Goal: Task Accomplishment & Management: Use online tool/utility

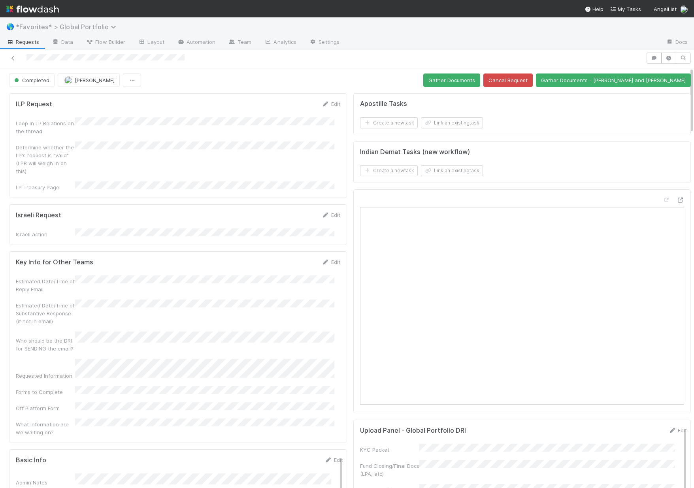
click at [60, 28] on span "*Favorites* > Global Portfolio" at bounding box center [68, 27] width 104 height 8
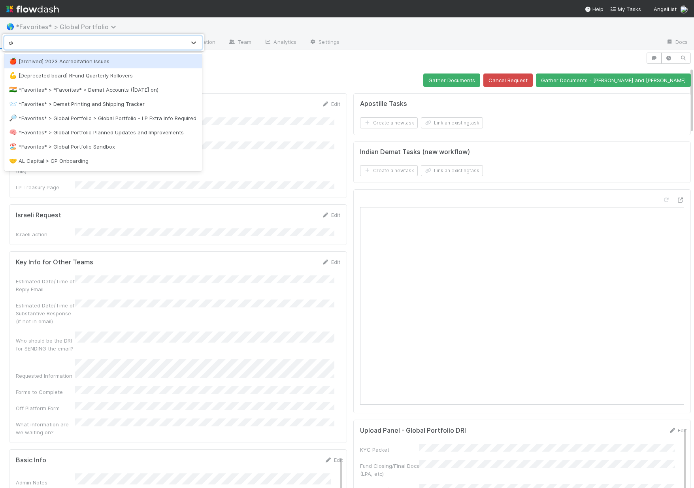
type input "dem"
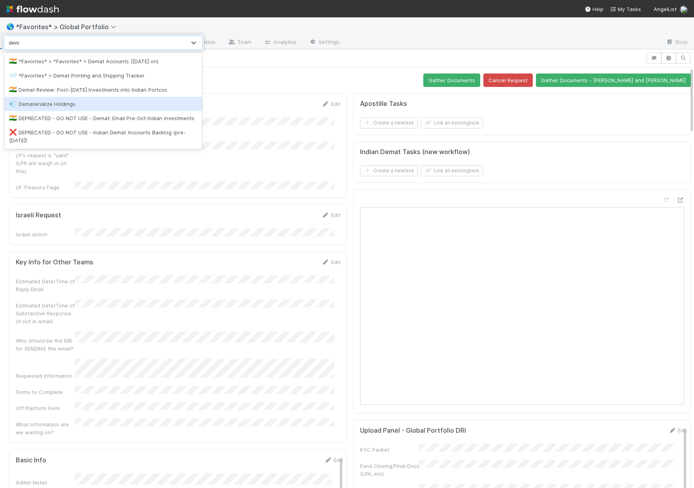
click at [27, 100] on div "💨 Dematerialize Holdings" at bounding box center [103, 104] width 188 height 8
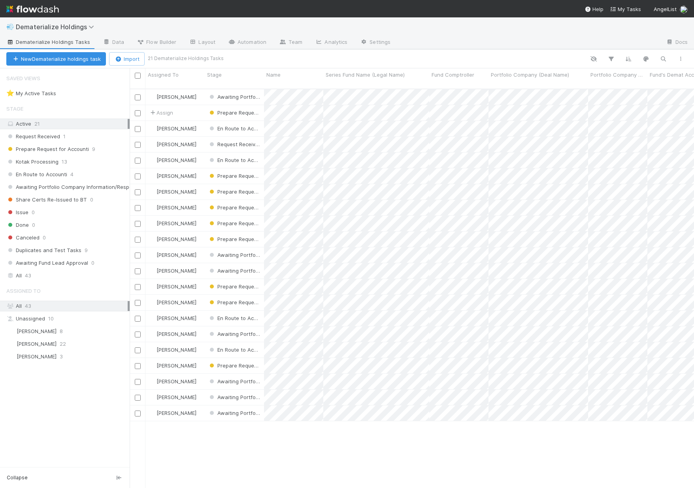
scroll to position [400, 559]
click at [166, 38] on span "Flow Builder" at bounding box center [157, 42] width 40 height 8
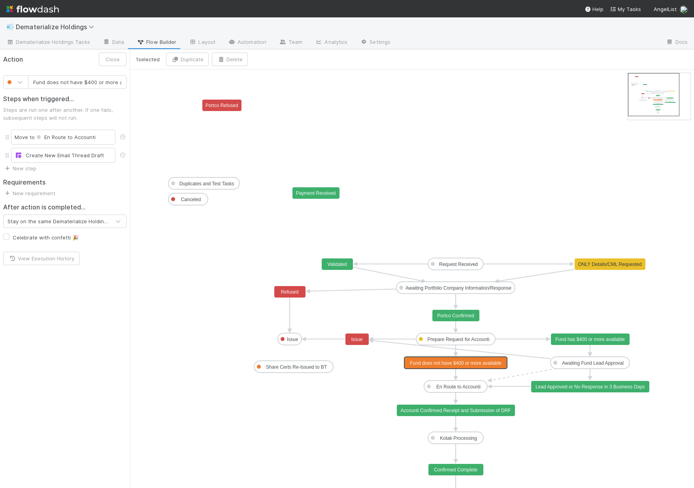
click at [469, 363] on text "Fund does not have $400 or more available" at bounding box center [456, 364] width 92 height 6
click at [597, 340] on text "Fund has $400 or more available" at bounding box center [590, 340] width 70 height 6
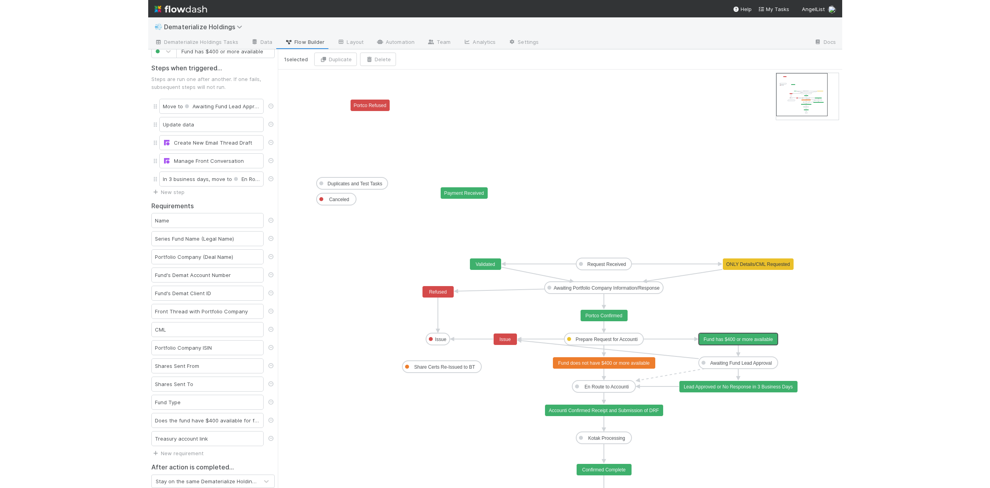
scroll to position [71, 0]
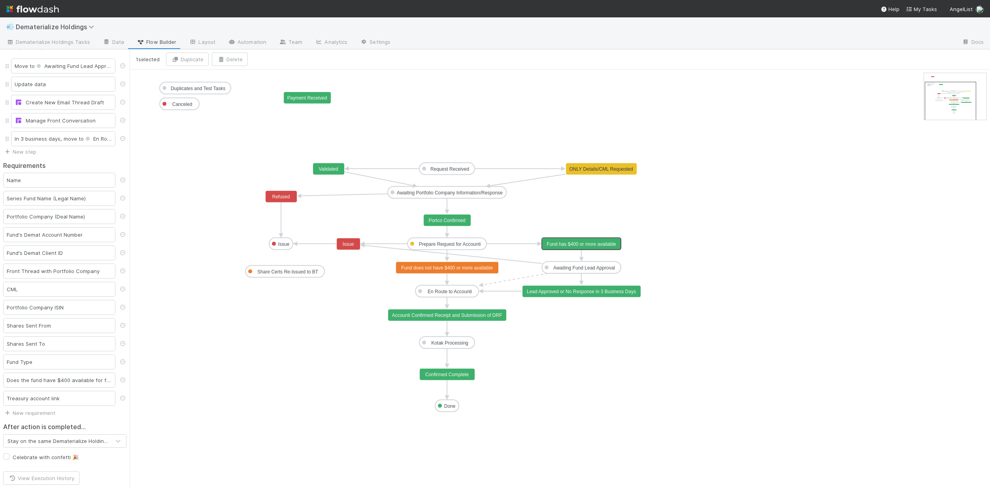
drag, startPoint x: 947, startPoint y: 110, endPoint x: 948, endPoint y: 117, distance: 6.8
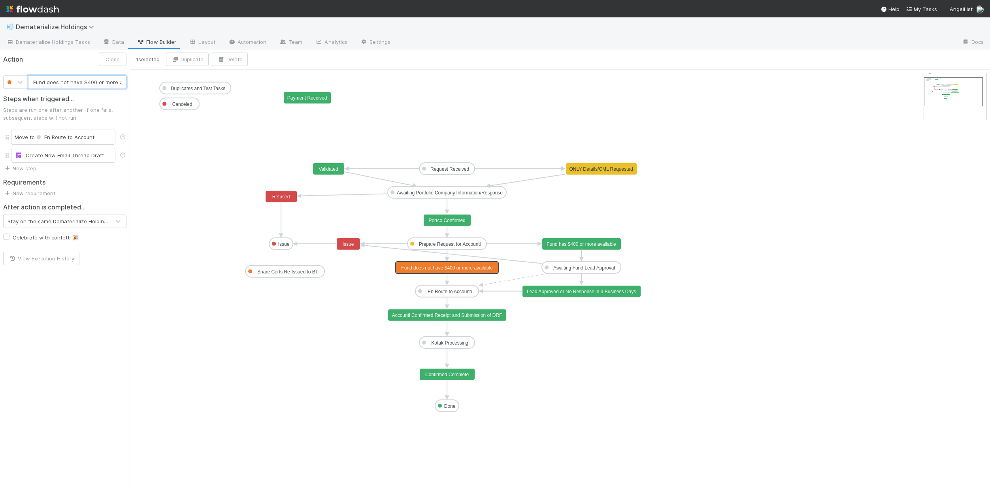
click at [435, 267] on text "Fund does not have $400 or more available" at bounding box center [447, 268] width 92 height 6
type input "Fund has $400 or more available"
click at [587, 243] on text "Fund has $400 or more available" at bounding box center [582, 245] width 70 height 6
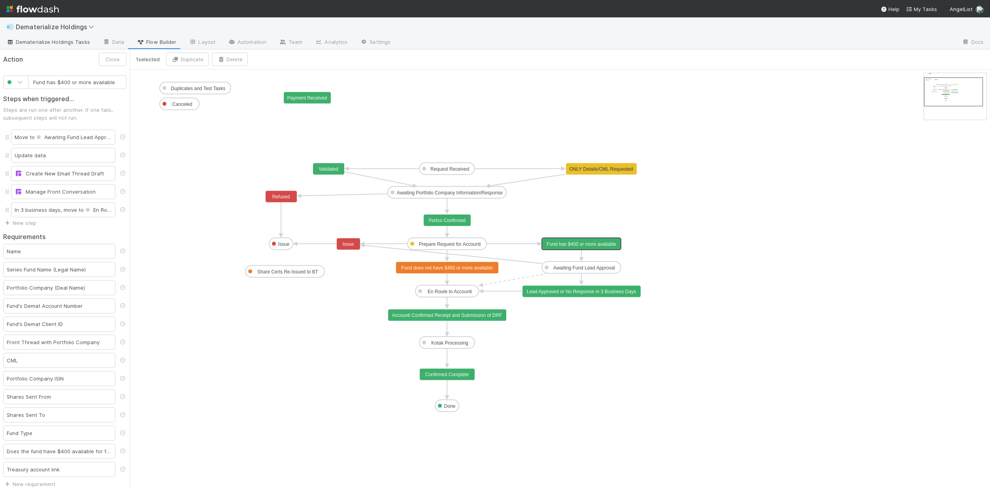
click at [74, 44] on span "Dematerialize Holdings Tasks" at bounding box center [48, 42] width 84 height 8
click at [43, 177] on div "Create New Email Thread Draft" at bounding box center [63, 173] width 104 height 15
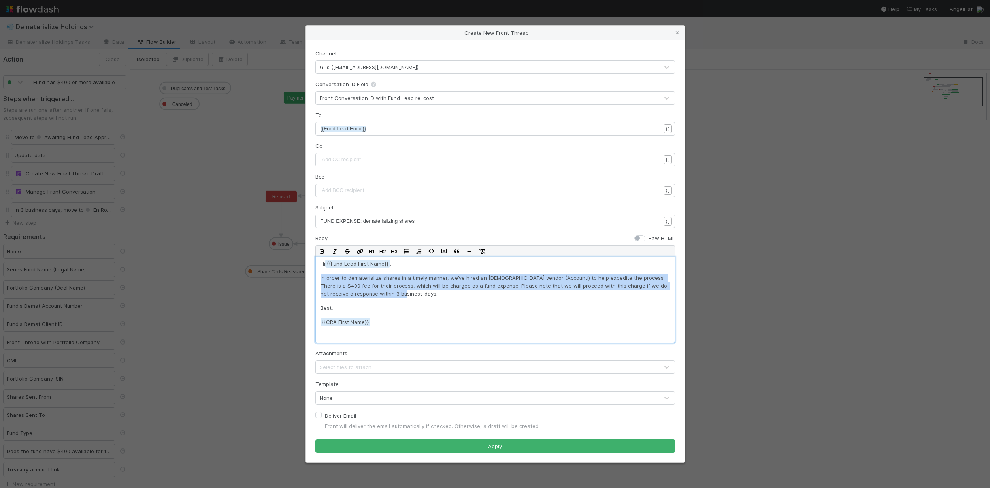
drag, startPoint x: 319, startPoint y: 278, endPoint x: 407, endPoint y: 293, distance: 89.8
click at [407, 293] on div "Hi {{Fund Lead First Name , In order to dematerialize shares in a timely manner…" at bounding box center [495, 300] width 360 height 86
copy p "In order to dematerialize shares in a timely manner, we’ve hired an Indian vend…"
click at [679, 31] on icon at bounding box center [678, 32] width 8 height 5
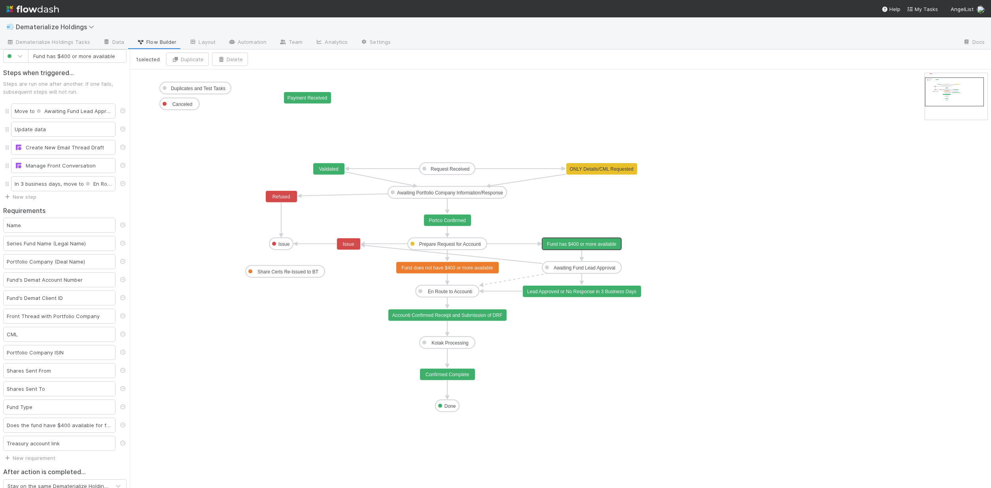
scroll to position [71, 0]
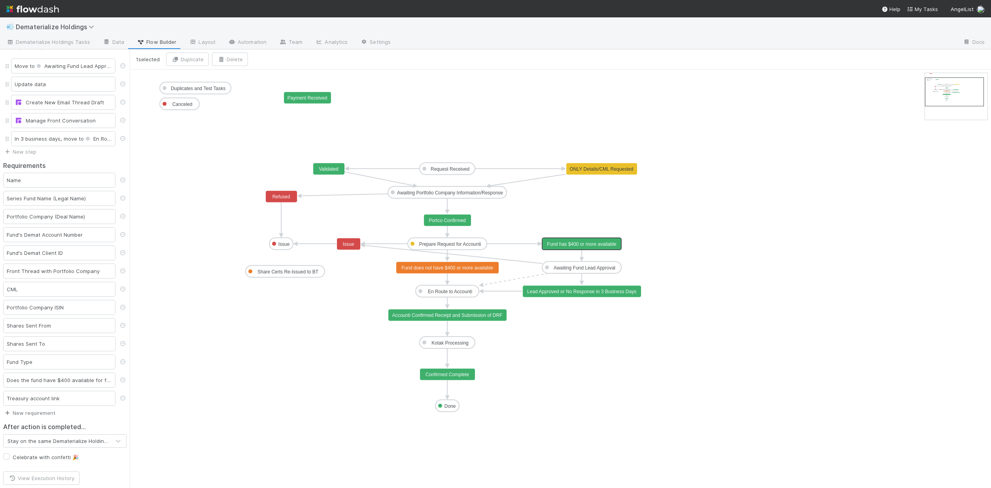
click at [41, 414] on link "New requirement" at bounding box center [29, 413] width 52 height 6
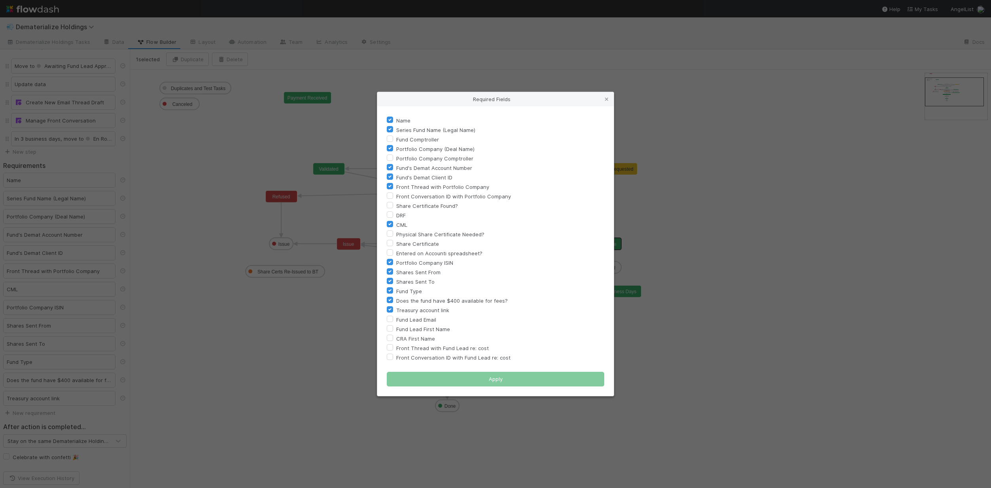
click at [396, 348] on label "Front Thread with Fund Lead re: cost" at bounding box center [442, 348] width 93 height 9
click at [388, 348] on input "Front Thread with Fund Lead re: cost" at bounding box center [390, 347] width 6 height 7
checkbox input "true"
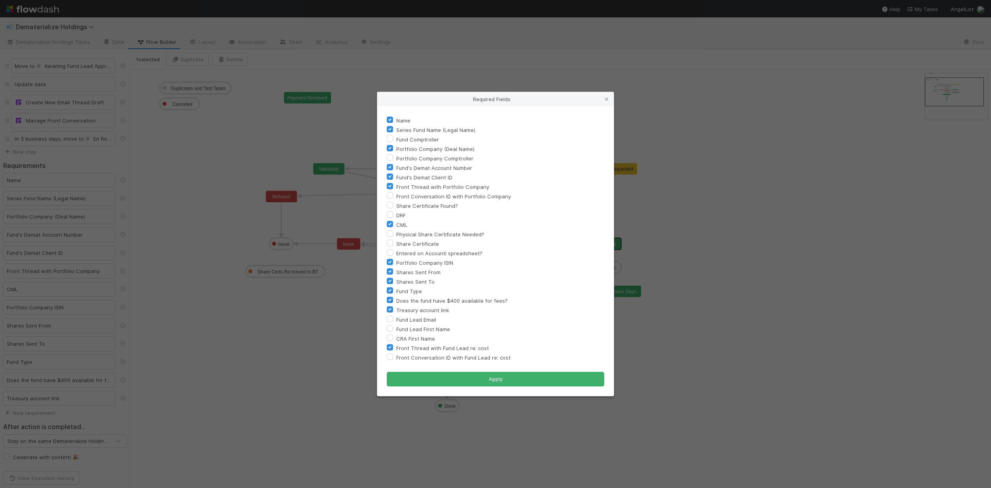
click at [396, 355] on label "Front Conversation ID with Fund Lead re: cost" at bounding box center [453, 357] width 114 height 9
click at [391, 355] on input "Front Conversation ID with Fund Lead re: cost" at bounding box center [390, 356] width 6 height 7
checkbox input "true"
click at [396, 320] on label "Fund Lead Email" at bounding box center [416, 319] width 40 height 9
click at [389, 320] on input "Fund Lead Email" at bounding box center [390, 318] width 6 height 7
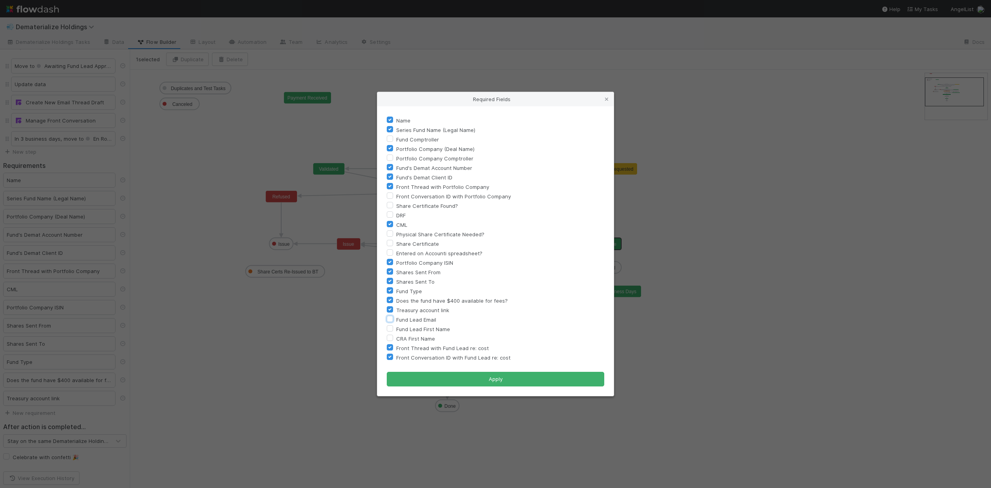
checkbox input "true"
click at [396, 327] on label "Fund Lead First Name" at bounding box center [423, 329] width 54 height 9
click at [391, 327] on input "Fund Lead First Name" at bounding box center [390, 328] width 6 height 7
checkbox input "true"
click at [396, 338] on label "CRA First Name" at bounding box center [415, 338] width 39 height 9
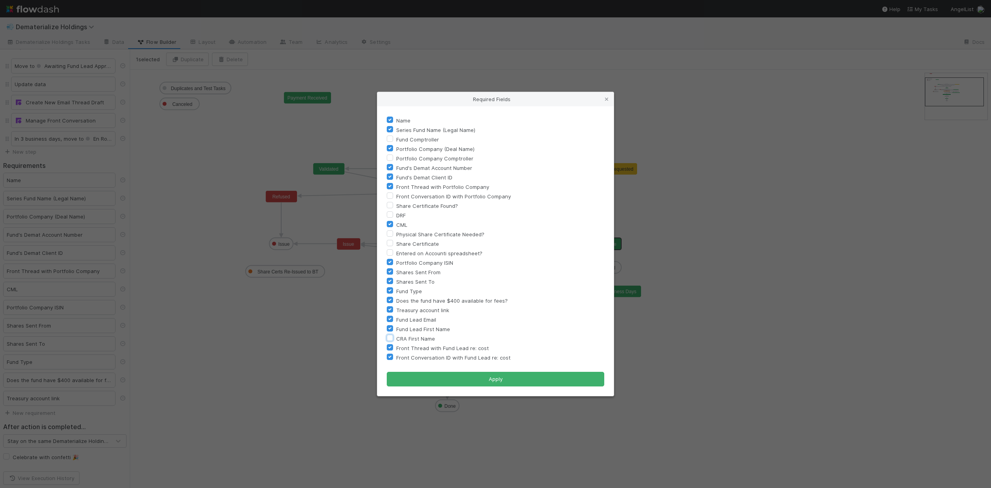
click at [391, 338] on input "CRA First Name" at bounding box center [390, 337] width 6 height 7
checkbox input "true"
click at [436, 379] on button "Apply" at bounding box center [495, 379] width 217 height 15
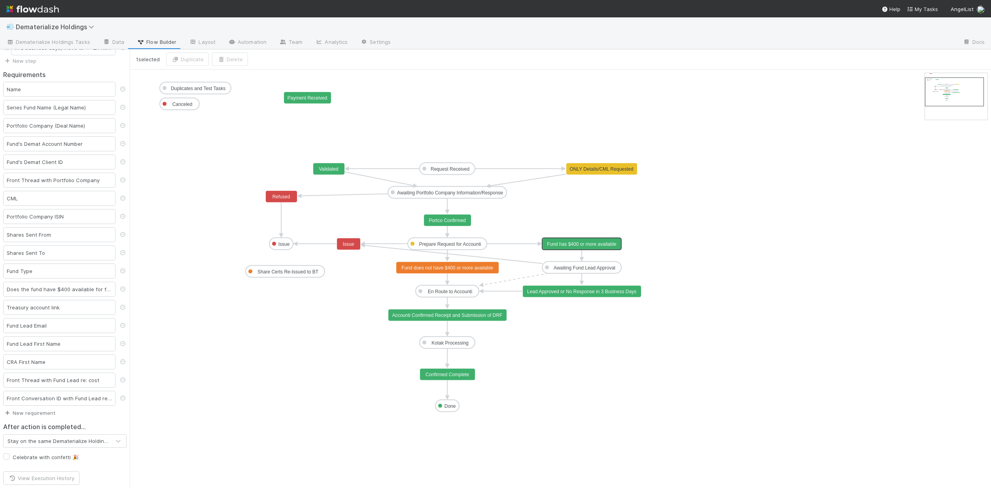
scroll to position [0, 0]
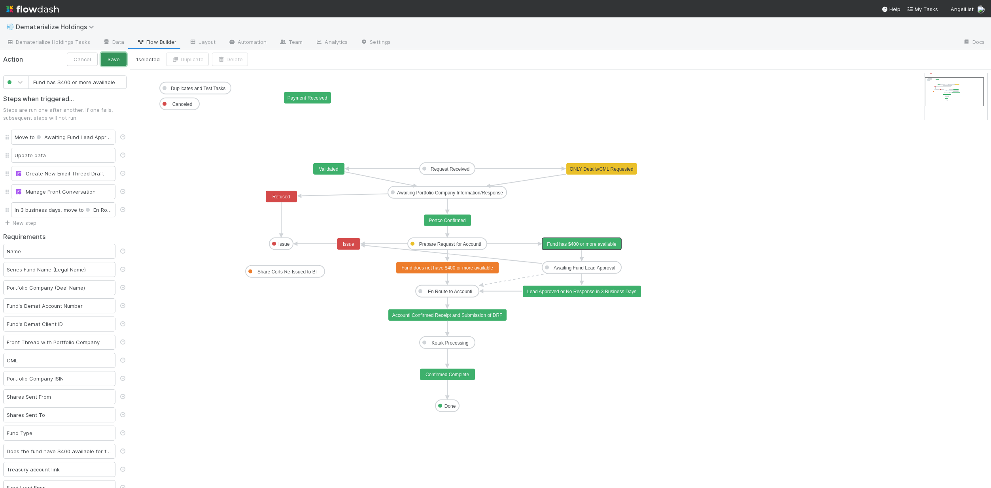
click at [117, 61] on button "Save" at bounding box center [114, 59] width 26 height 13
click at [65, 189] on div "Manage Front Conversation" at bounding box center [63, 192] width 97 height 8
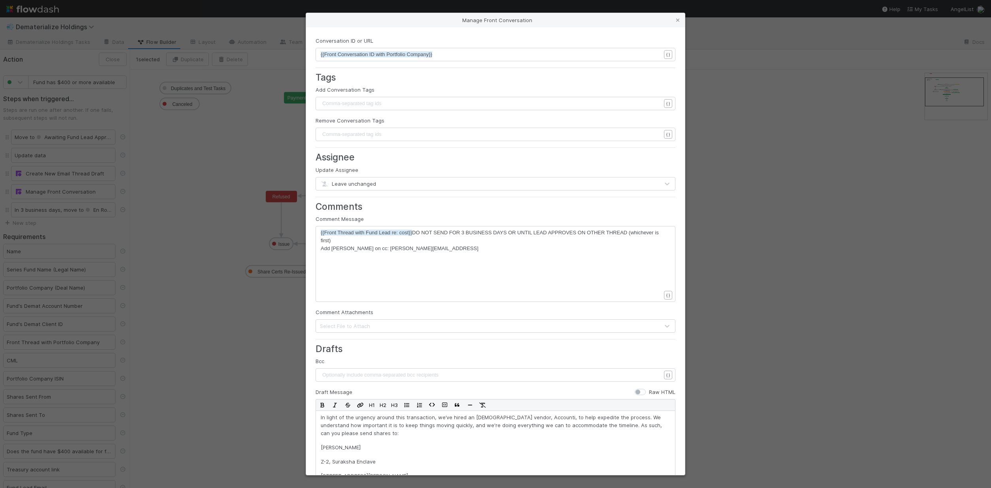
scroll to position [3, 0]
type textarea "DO NOT SEND FOR 3 BUSINESS DAYS OR UNTIL LEAD APPROVES ON OTHER THREAD (whichev…"
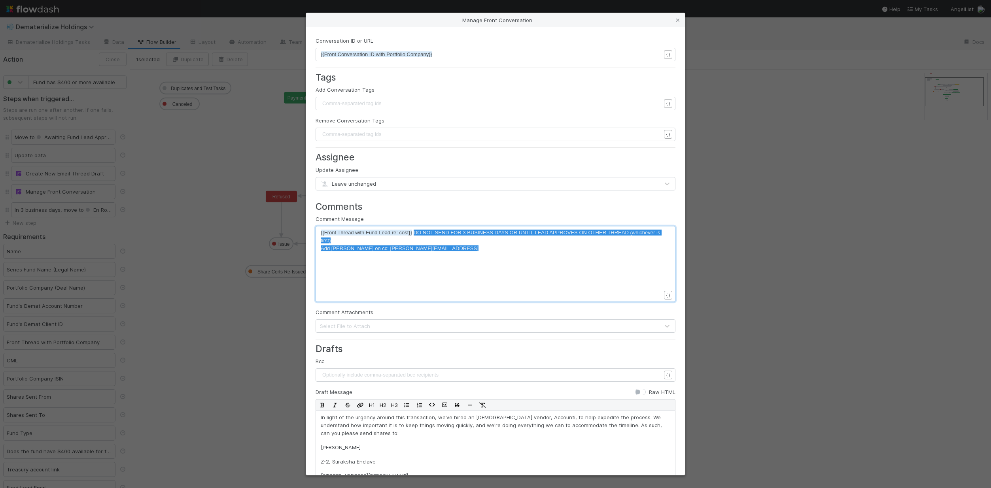
drag, startPoint x: 413, startPoint y: 232, endPoint x: 515, endPoint y: 266, distance: 108.0
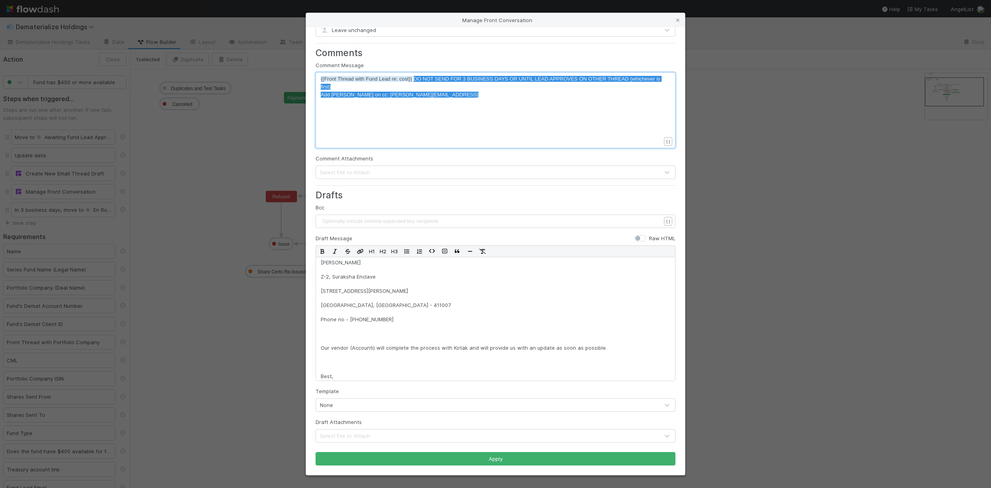
scroll to position [33, 0]
click at [677, 18] on icon at bounding box center [678, 20] width 8 height 5
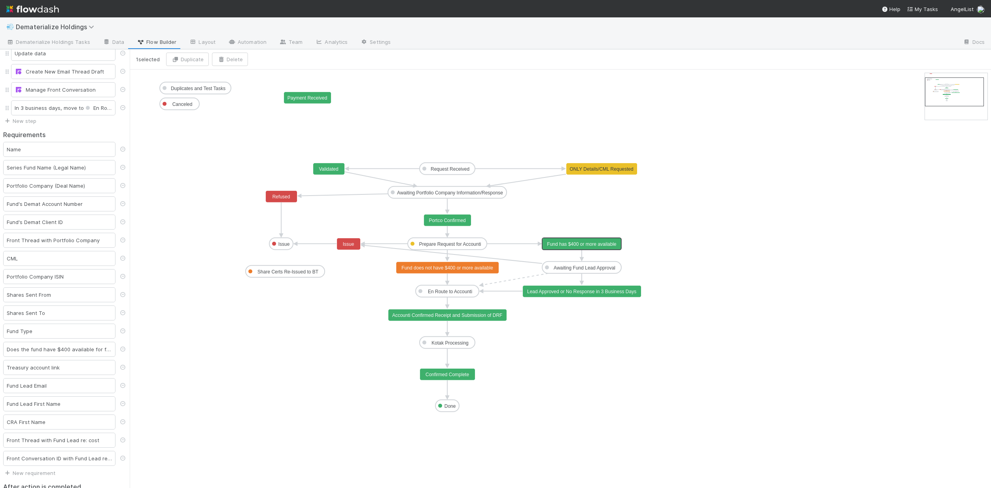
scroll to position [162, 0]
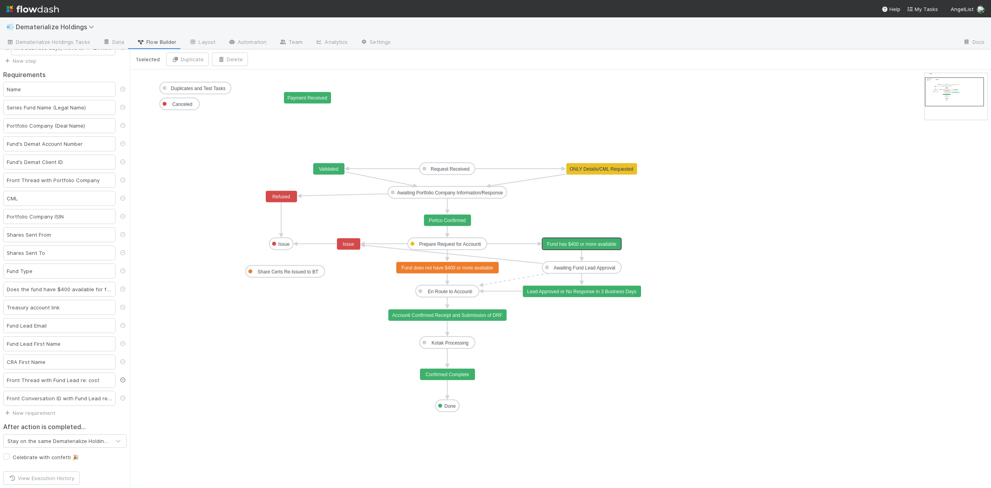
click at [119, 382] on icon at bounding box center [123, 380] width 8 height 5
click at [119, 398] on icon at bounding box center [123, 398] width 8 height 5
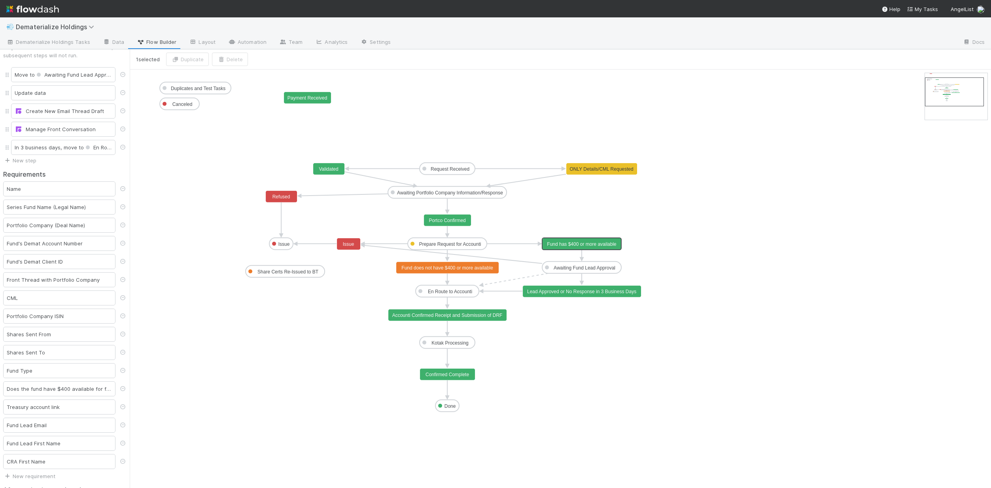
scroll to position [0, 0]
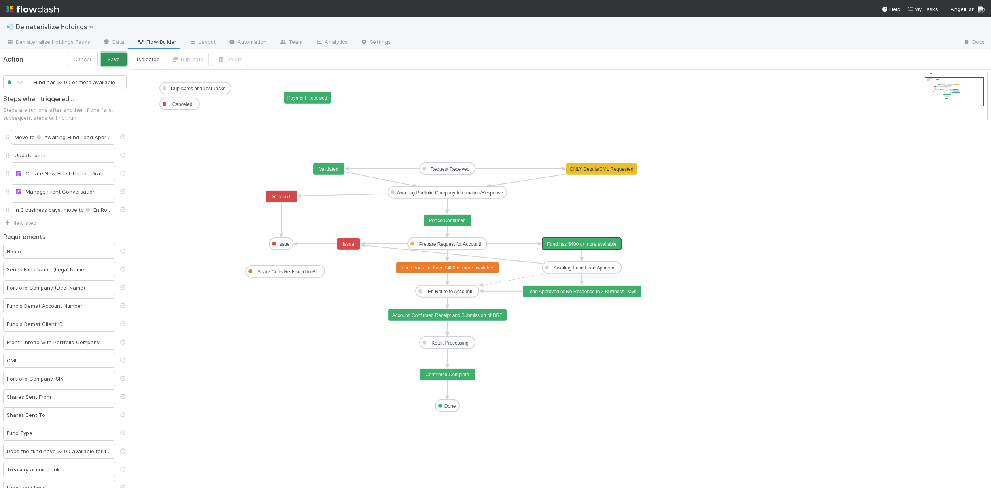
click at [113, 59] on button "Save" at bounding box center [114, 59] width 26 height 13
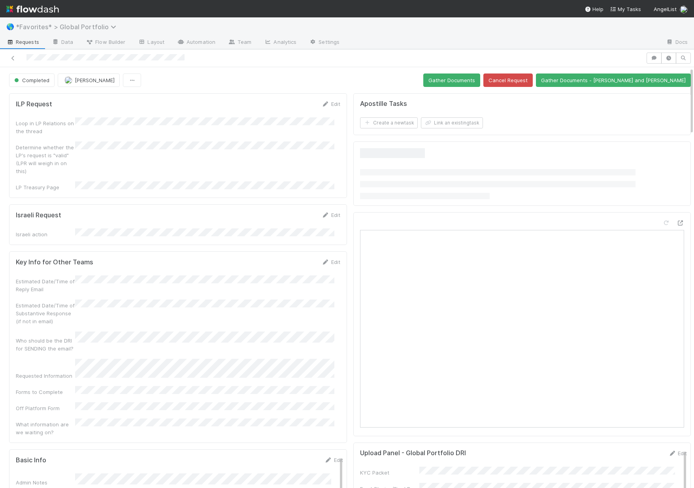
click at [36, 29] on span "*Favorites* > Global Portfolio" at bounding box center [68, 27] width 104 height 8
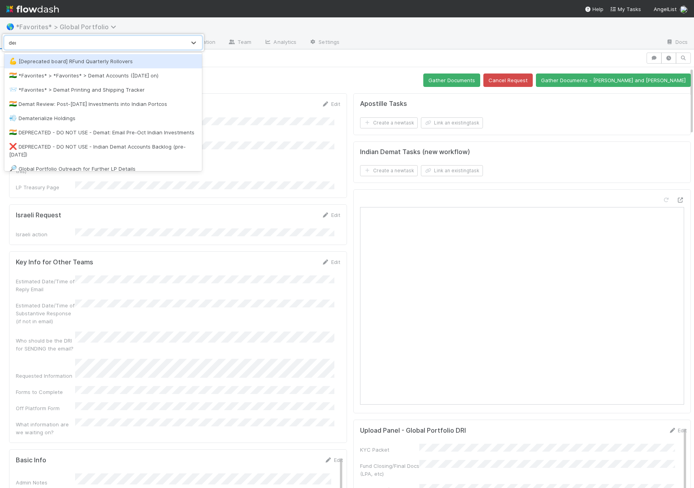
type input "demat"
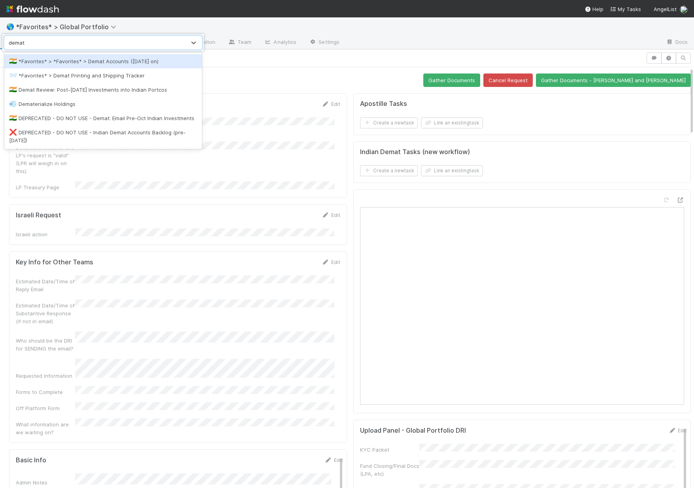
click at [77, 64] on div "🇮🇳 *Favorites* > *Favorites* > Demat Accounts (April 2025 on)" at bounding box center [103, 61] width 188 height 8
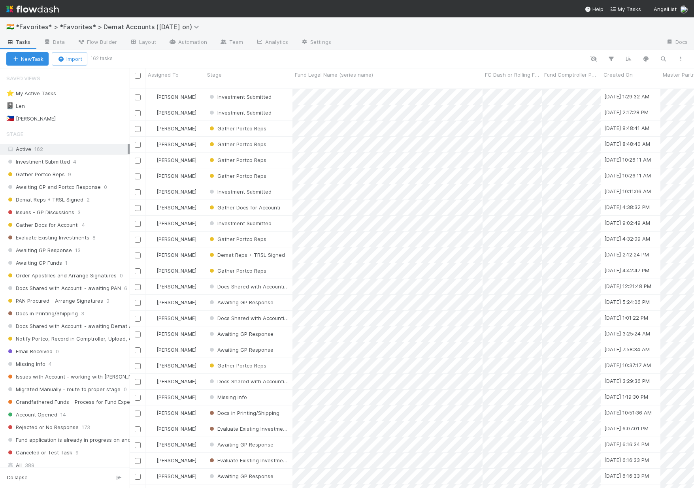
scroll to position [400, 559]
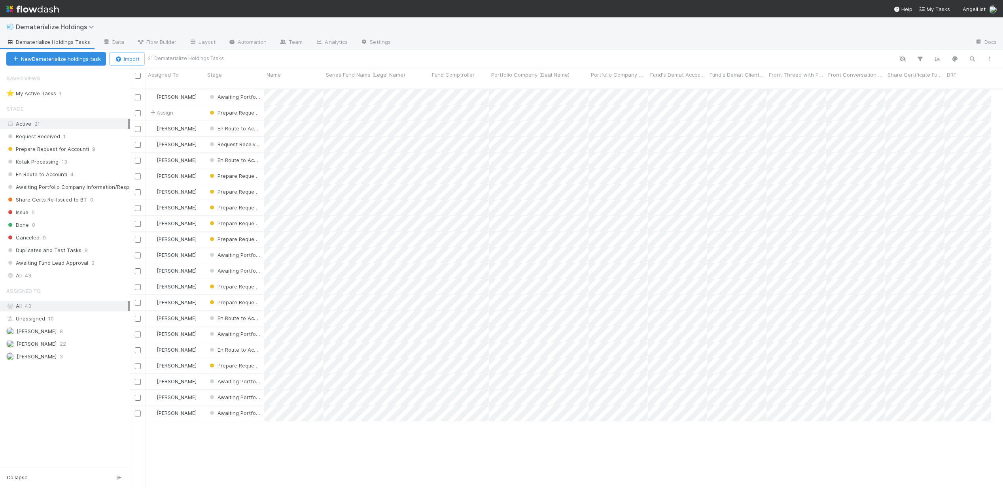
scroll to position [400, 867]
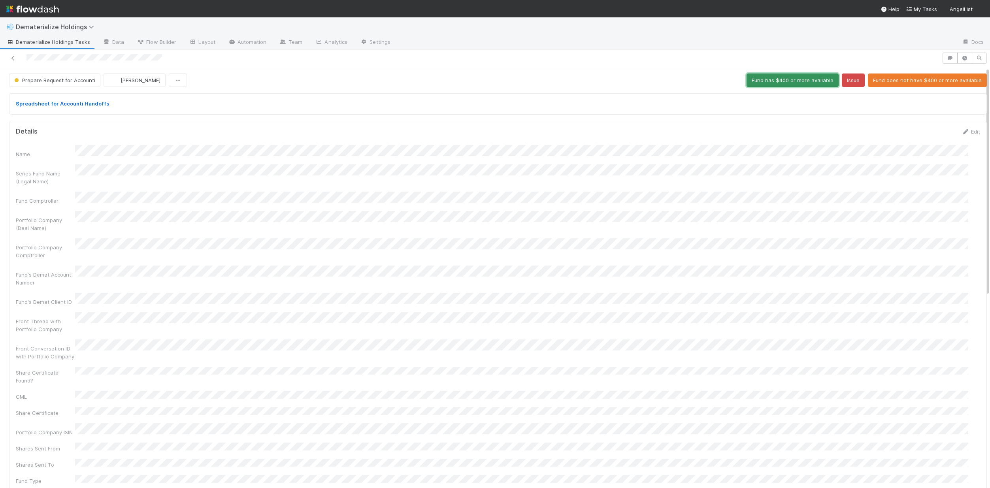
click at [778, 79] on button "Fund has $400 or more available" at bounding box center [793, 80] width 92 height 13
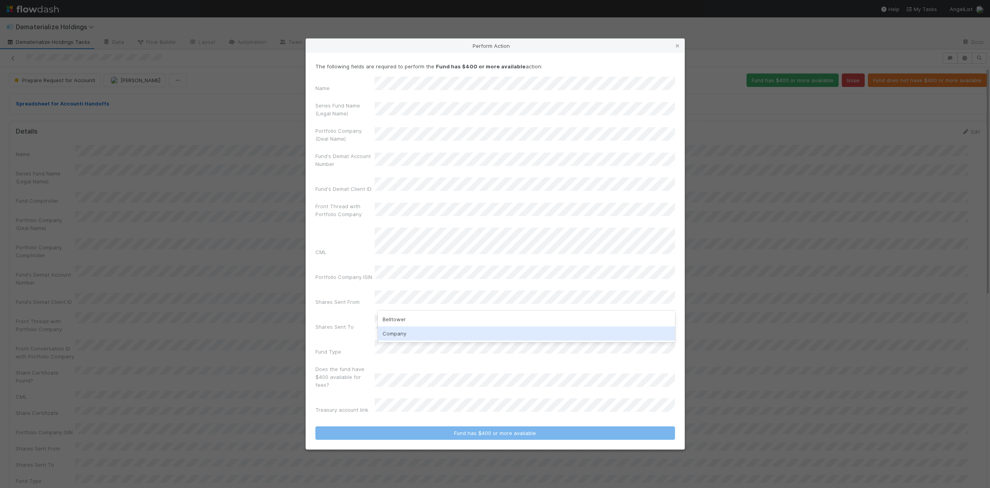
click at [398, 337] on div "Company" at bounding box center [526, 334] width 297 height 14
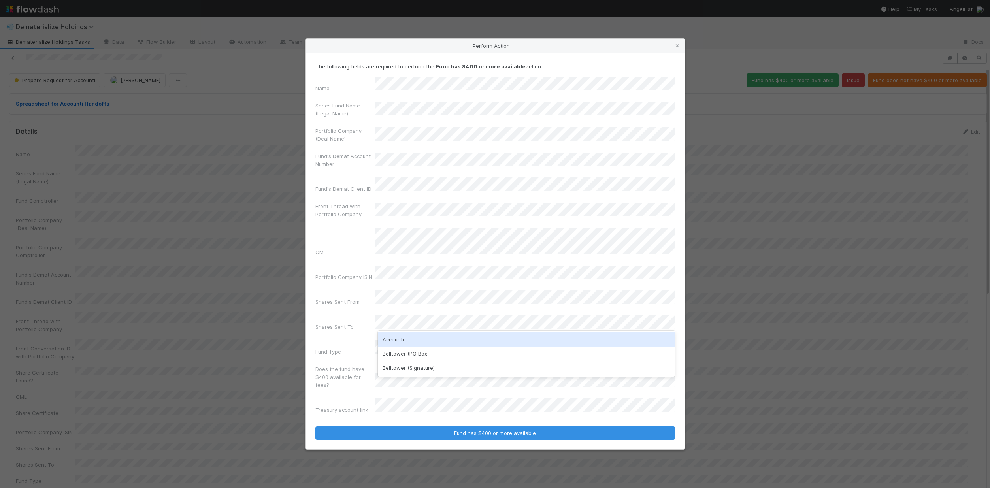
click at [402, 341] on div "Accounti" at bounding box center [526, 339] width 297 height 14
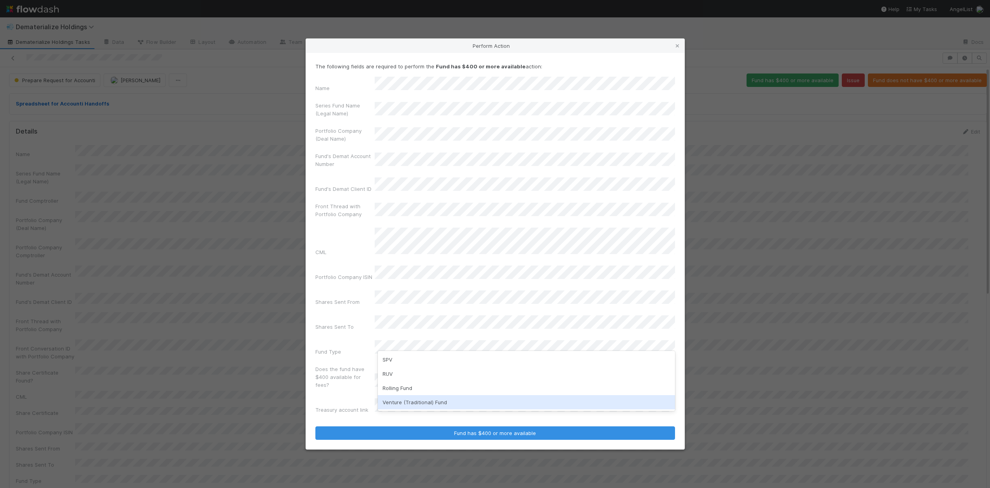
click at [407, 405] on div "Venture (Traditional) Fund" at bounding box center [526, 402] width 297 height 14
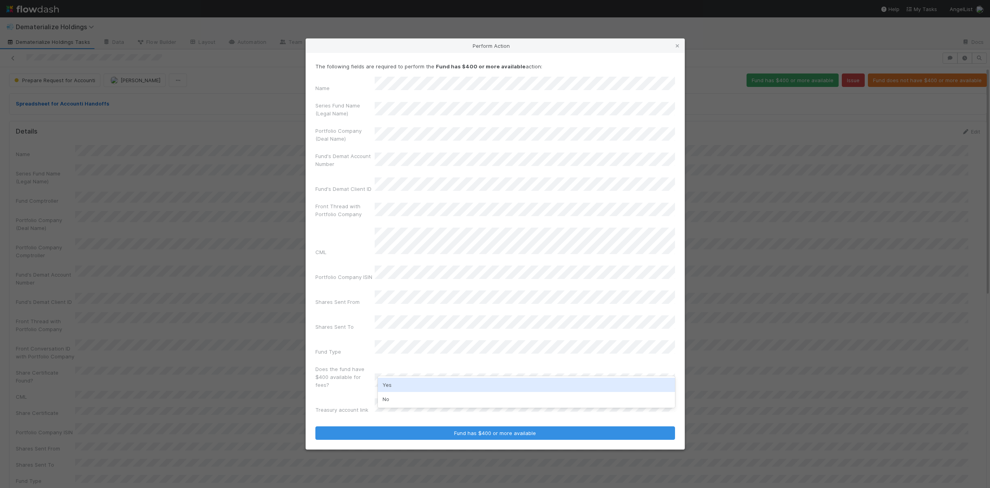
click at [394, 387] on div "Yes" at bounding box center [526, 385] width 297 height 14
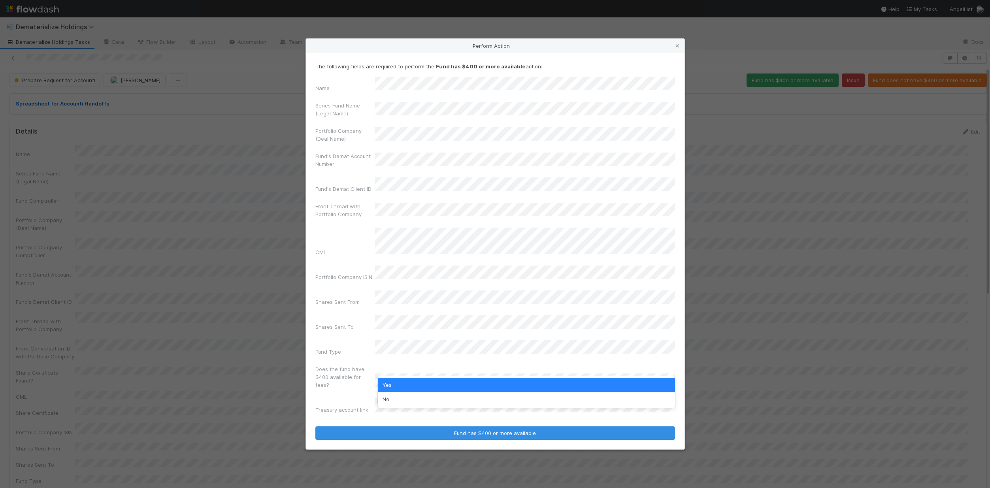
click at [330, 398] on div "Treasury account link" at bounding box center [495, 407] width 360 height 19
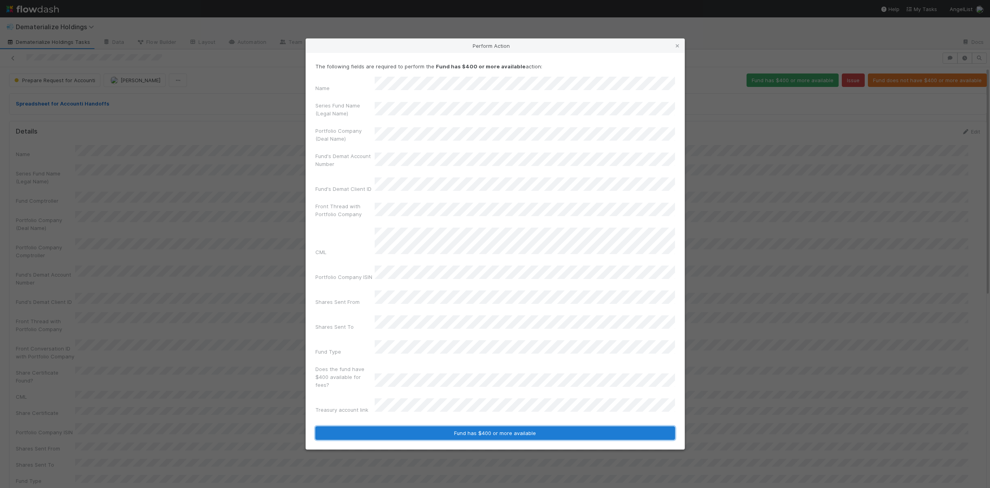
click at [413, 427] on button "Fund has $400 or more available" at bounding box center [495, 433] width 360 height 13
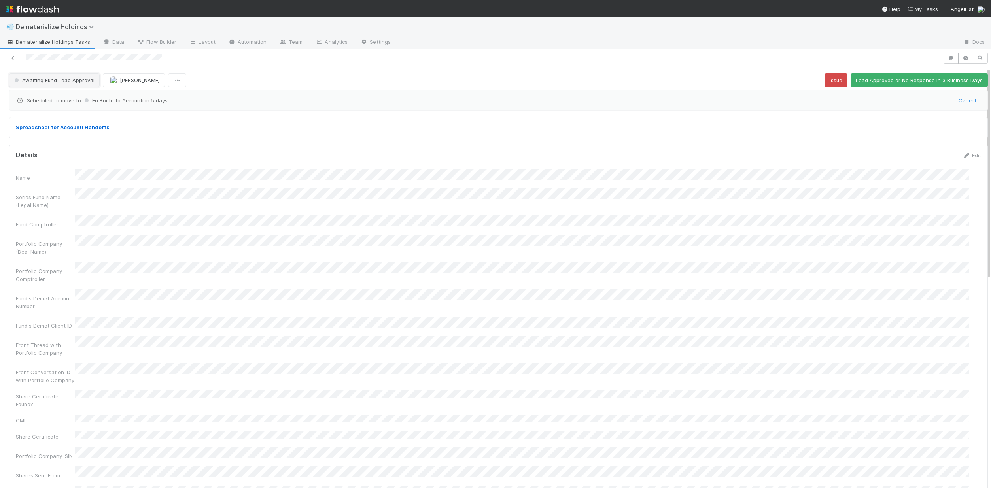
click at [81, 84] on button "Awaiting Fund Lead Approval" at bounding box center [54, 80] width 91 height 13
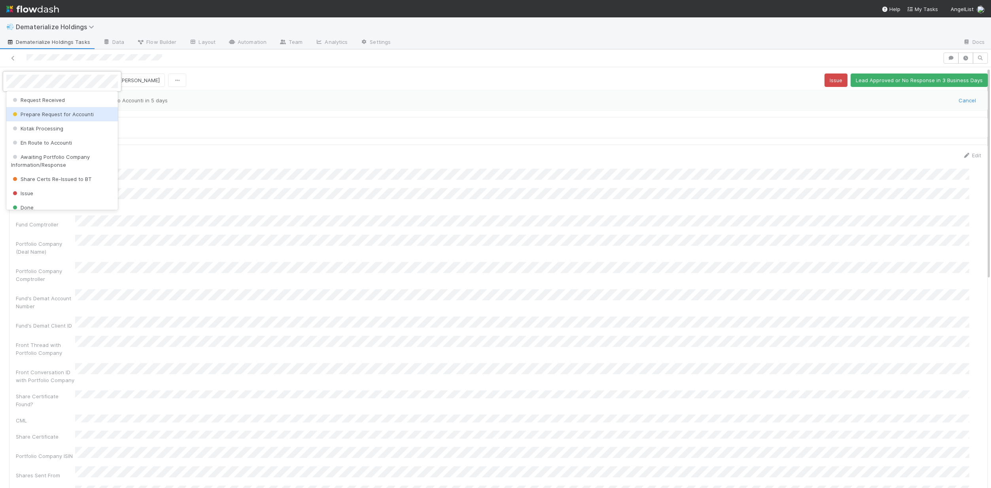
click at [66, 115] on span "Prepare Request for Accounti" at bounding box center [52, 114] width 83 height 6
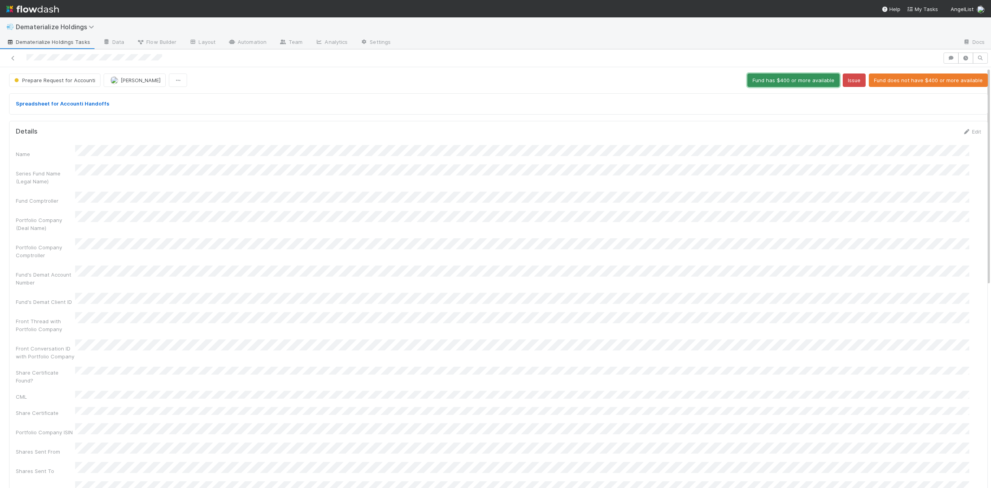
click at [795, 77] on button "Fund has $400 or more available" at bounding box center [793, 80] width 92 height 13
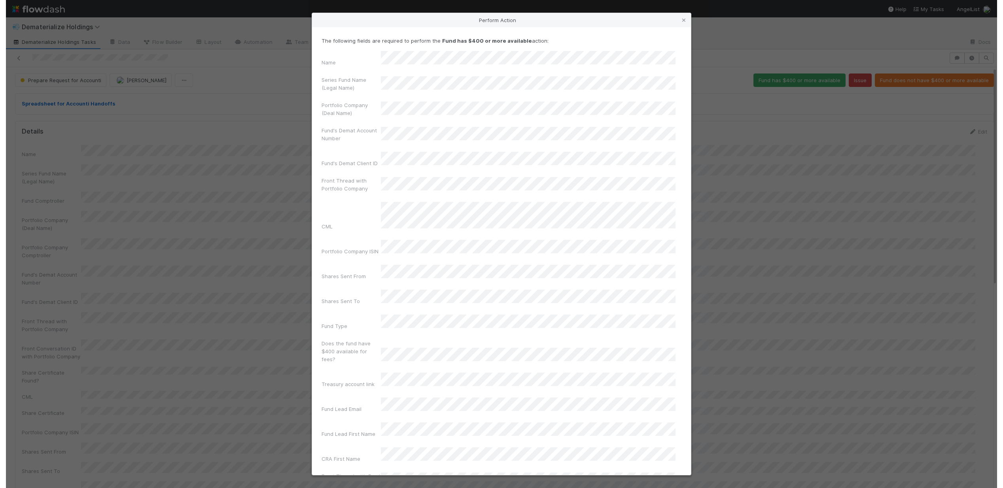
scroll to position [13, 0]
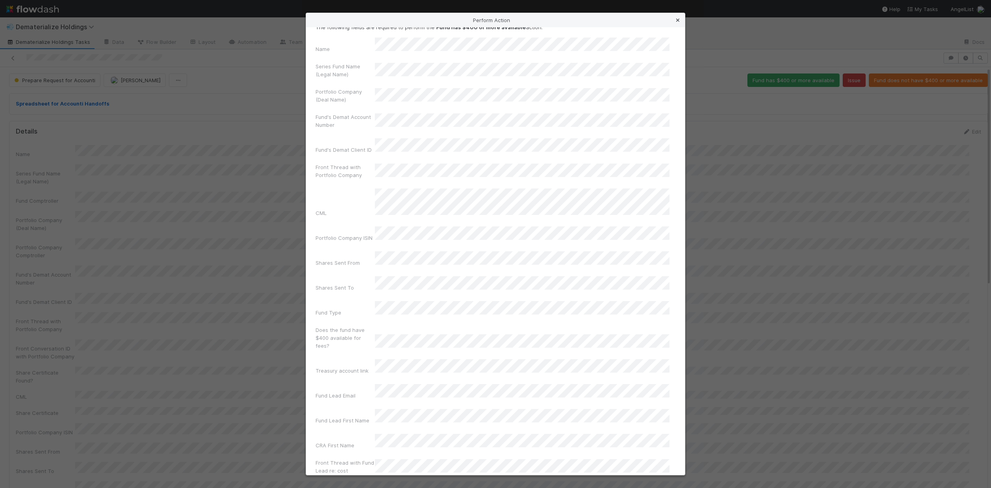
click at [677, 18] on icon at bounding box center [678, 20] width 8 height 5
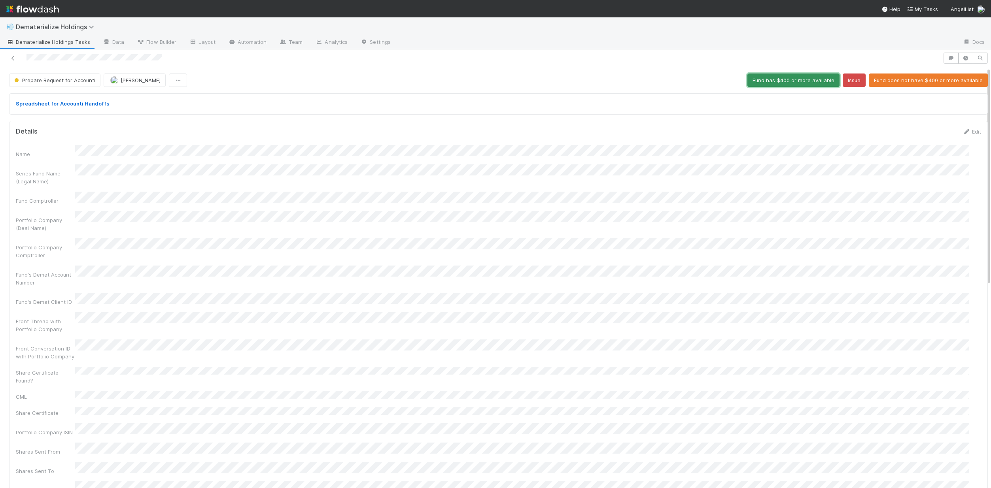
click at [794, 81] on button "Fund has $400 or more available" at bounding box center [793, 80] width 92 height 13
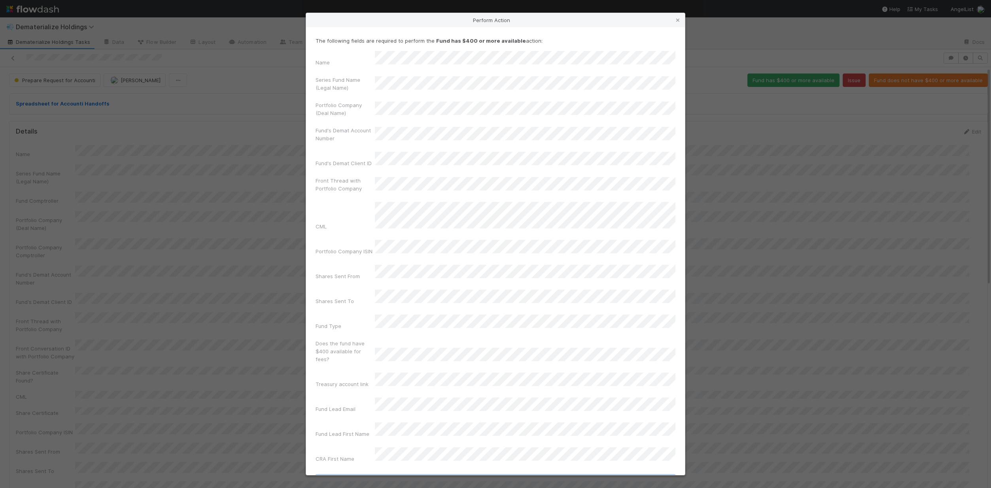
click at [477, 476] on button "Fund has $400 or more available" at bounding box center [495, 482] width 360 height 13
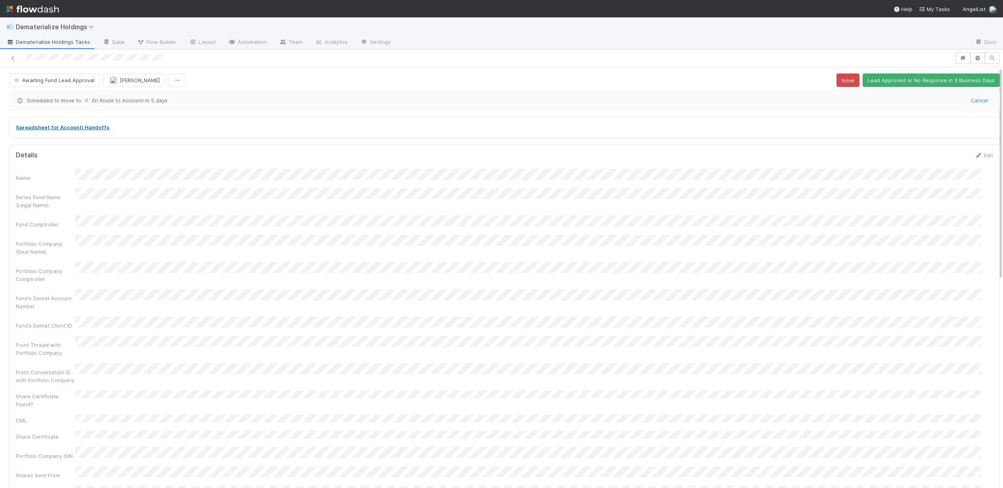
click at [83, 127] on link "Spreadsheet for Accounti Handoffs" at bounding box center [63, 127] width 94 height 6
